Goal: Check status

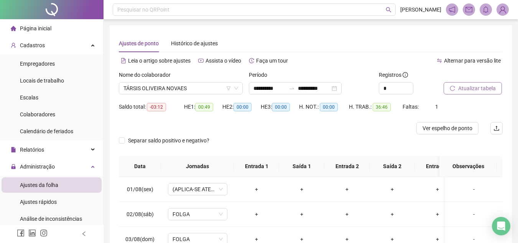
scroll to position [316, 0]
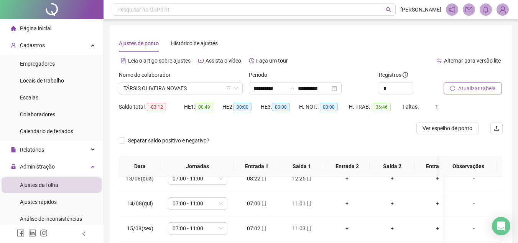
click at [491, 88] on span "Atualizar tabela" at bounding box center [478, 88] width 38 height 8
click at [464, 95] on div "Atualizar tabela" at bounding box center [473, 86] width 65 height 30
click at [463, 90] on span "Atualizar tabela" at bounding box center [478, 88] width 38 height 8
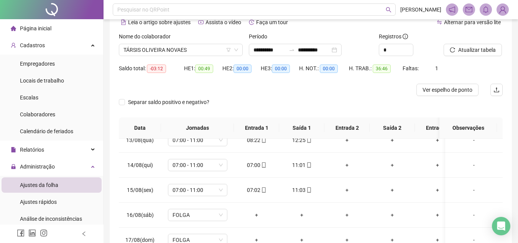
scroll to position [0, 0]
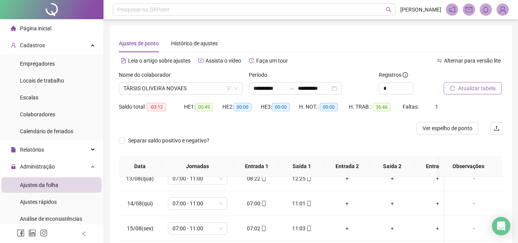
click at [476, 93] on button "Atualizar tabela" at bounding box center [473, 88] width 58 height 12
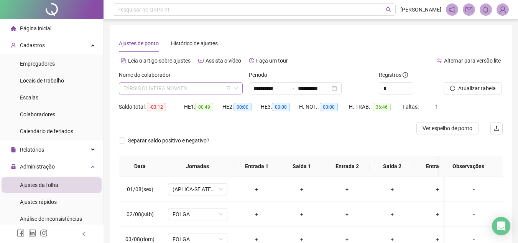
click at [189, 92] on span "TÁRSIS OLIVEIRA NOVAES" at bounding box center [181, 89] width 115 height 12
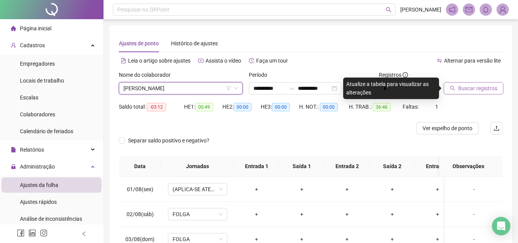
click at [469, 84] on button "Buscar registros" at bounding box center [474, 88] width 60 height 12
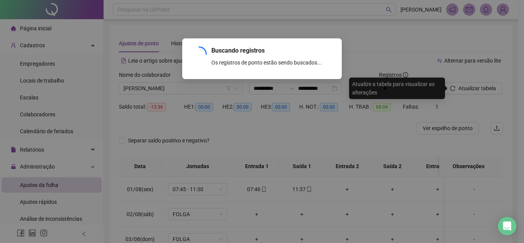
click at [467, 91] on div "Buscando registros Os registros de ponto estão sendo buscados... OK" at bounding box center [262, 121] width 524 height 243
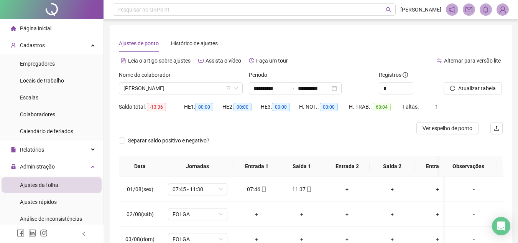
click at [467, 91] on span "Atualizar tabela" at bounding box center [478, 88] width 38 height 8
click at [480, 89] on span "Atualizar tabela" at bounding box center [478, 88] width 38 height 8
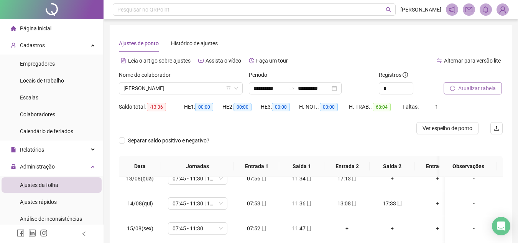
click at [486, 86] on span "Atualizar tabela" at bounding box center [478, 88] width 38 height 8
